Goal: Information Seeking & Learning: Learn about a topic

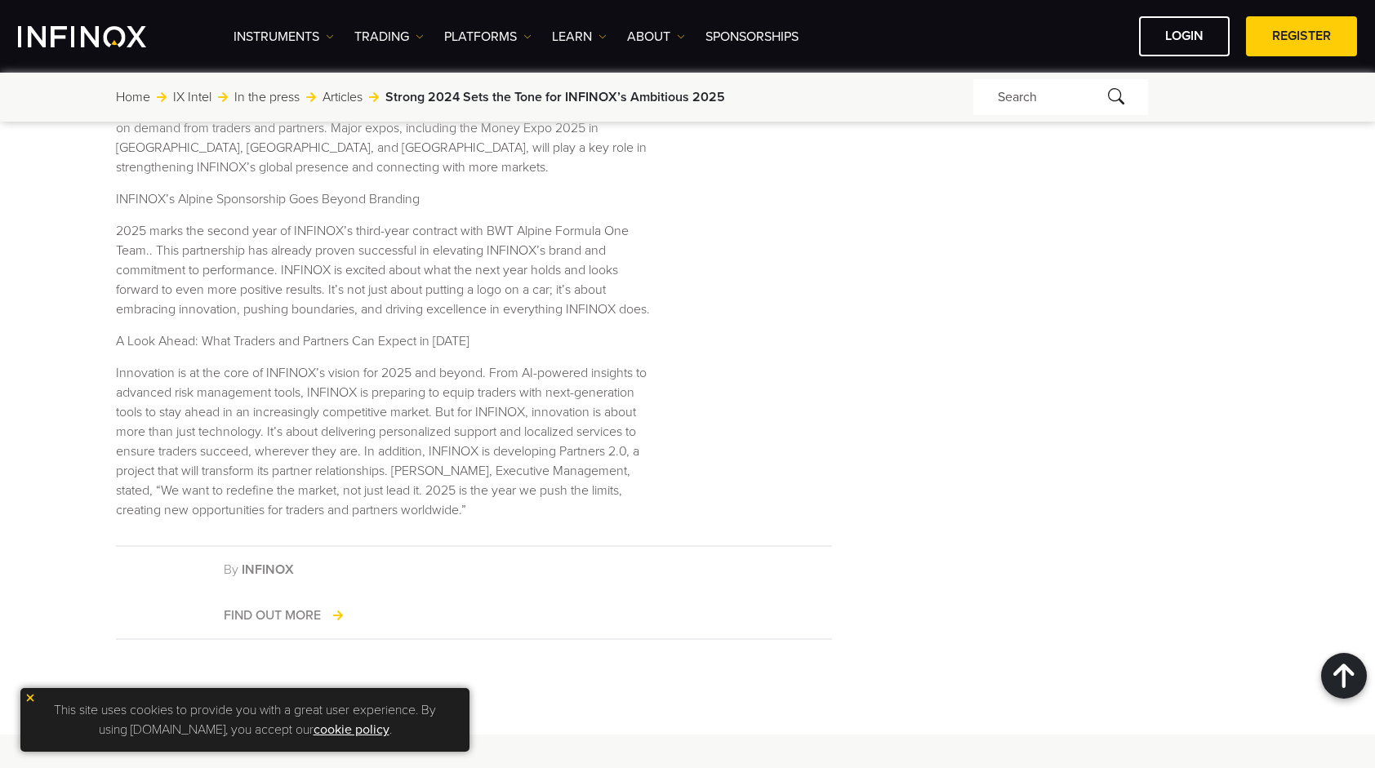
scroll to position [998, 0]
click at [599, 416] on p "Innovation is at the core of INFINOX’s vision for 2025 and beyond. From AI-powe…" at bounding box center [384, 440] width 537 height 157
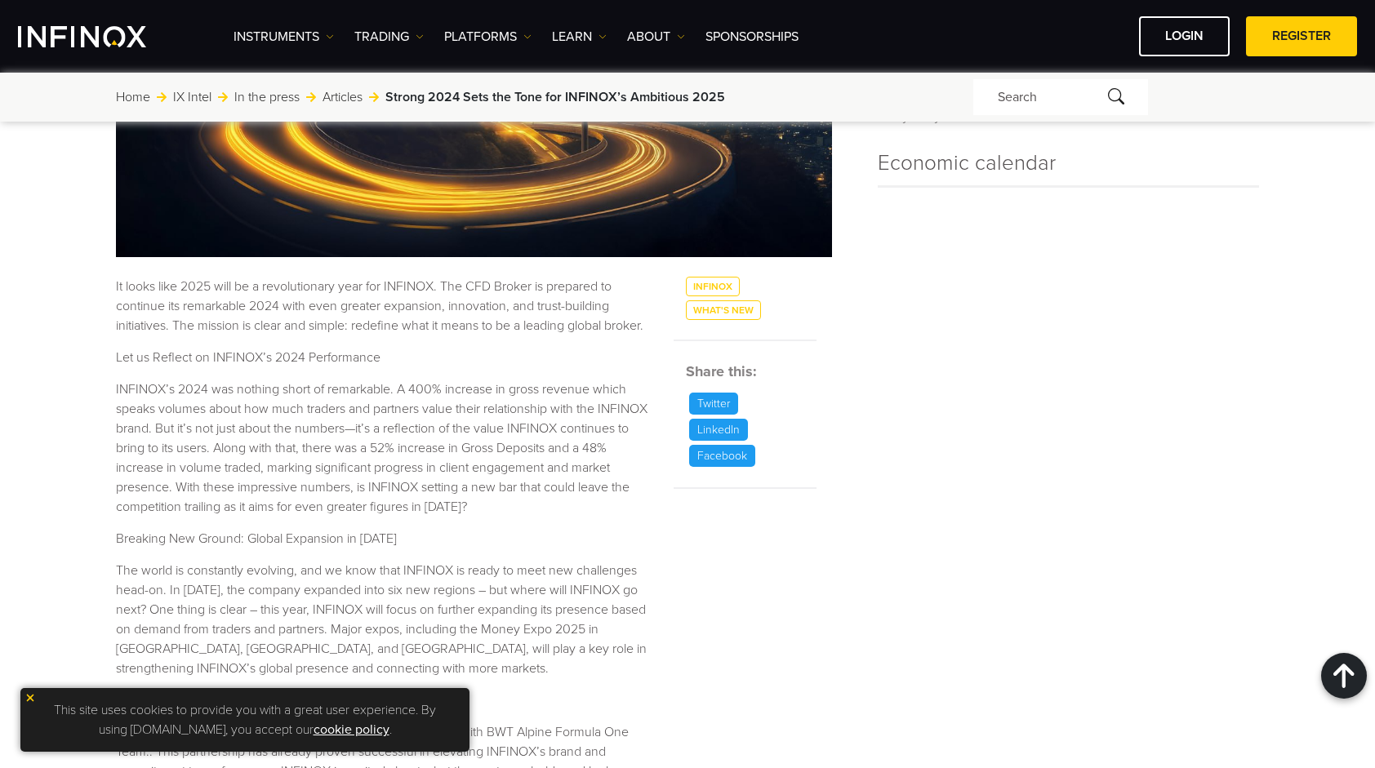
scroll to position [0, 0]
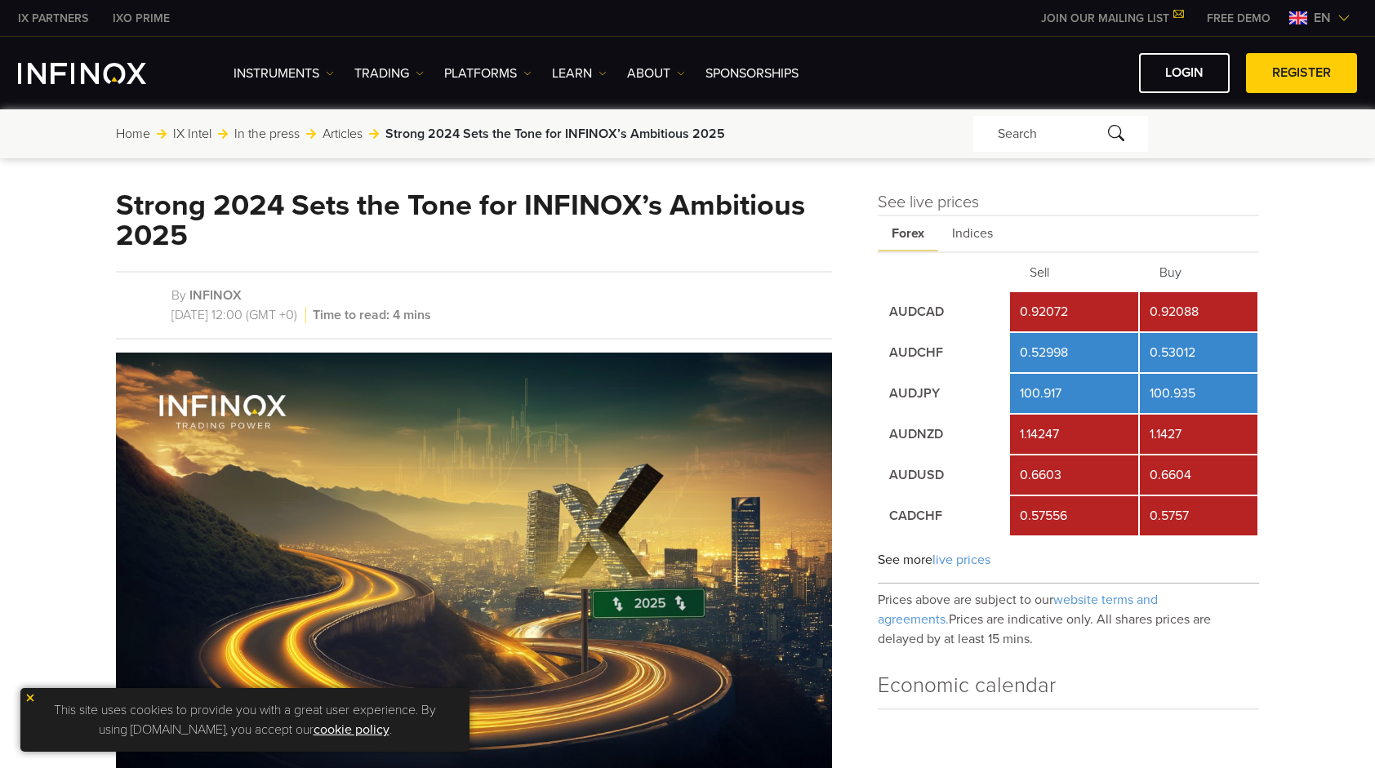
click at [1345, 133] on div "IX INTEL - POPULAR SEARCHES Market Updates What's New International News Financ…" at bounding box center [687, 133] width 1375 height 49
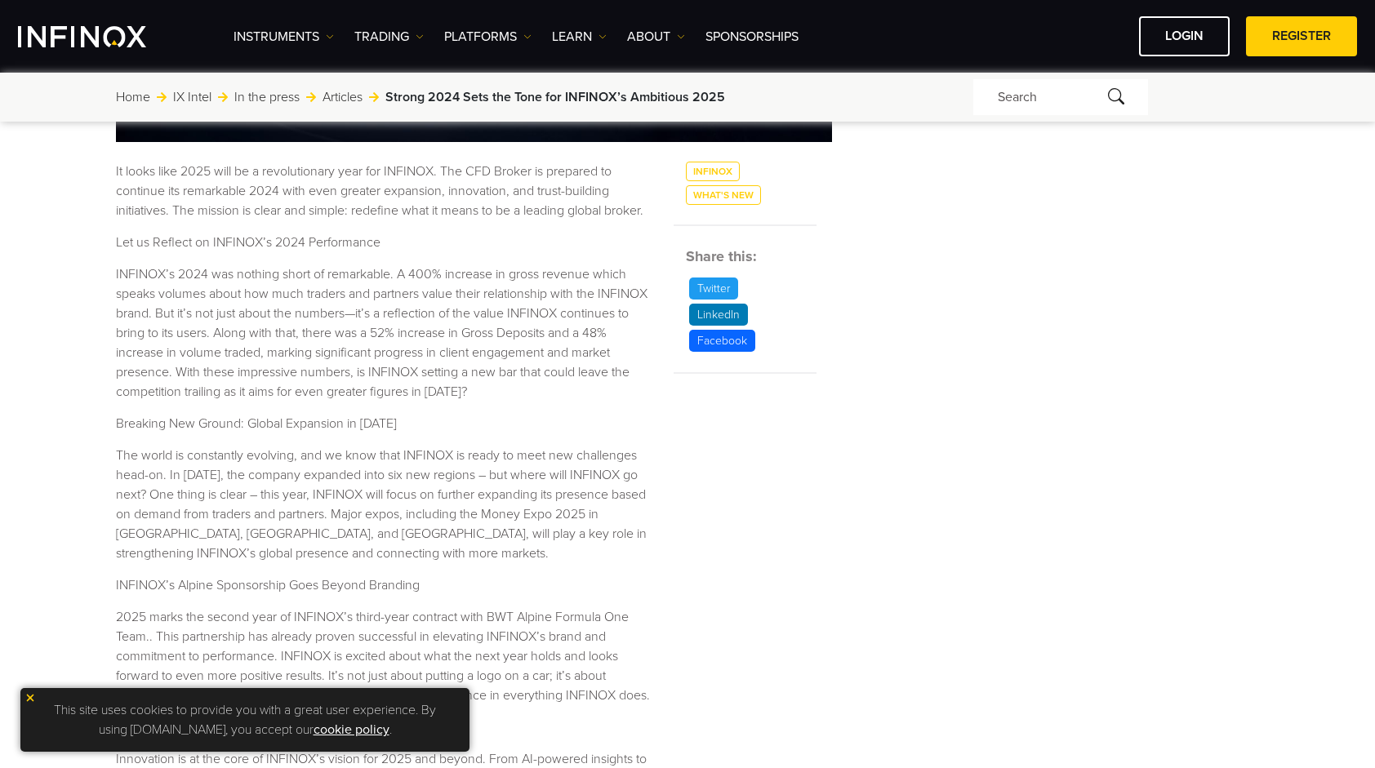
scroll to position [620, 0]
